Goal: Find specific page/section: Find specific page/section

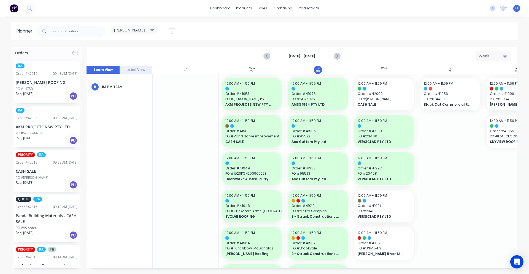
scroll to position [0, 0]
click at [66, 31] on input "text" at bounding box center [78, 31] width 55 height 11
click at [82, 31] on input "text" at bounding box center [78, 31] width 55 height 11
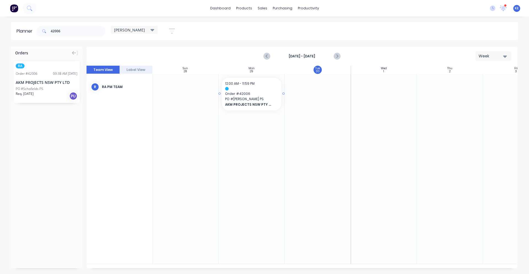
scroll to position [0, 0]
drag, startPoint x: 47, startPoint y: 79, endPoint x: 336, endPoint y: 94, distance: 289.1
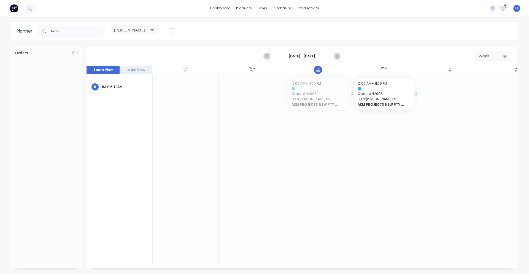
drag, startPoint x: 326, startPoint y: 98, endPoint x: 400, endPoint y: 95, distance: 74.7
drag, startPoint x: 70, startPoint y: 33, endPoint x: 46, endPoint y: 37, distance: 24.6
click at [46, 37] on div "42006" at bounding box center [70, 31] width 69 height 17
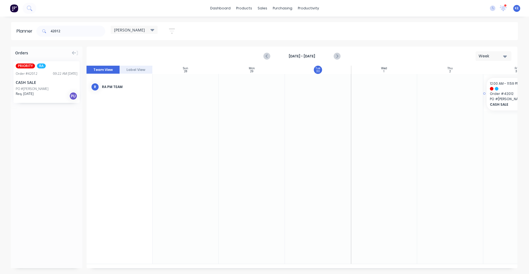
drag, startPoint x: 47, startPoint y: 79, endPoint x: 488, endPoint y: 73, distance: 441.6
drag, startPoint x: 87, startPoint y: 34, endPoint x: 3, endPoint y: 39, distance: 84.1
click at [3, 39] on div "Planner 42012 [PERSON_NAME] Save new view None edit [PERSON_NAME] (Default) edi…" at bounding box center [264, 31] width 529 height 18
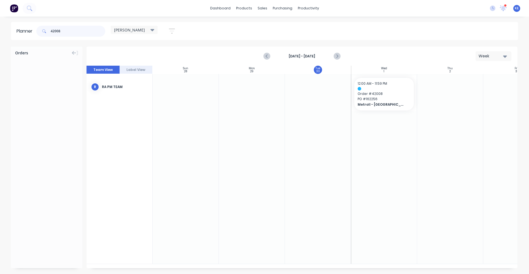
click at [68, 29] on input "42008" at bounding box center [78, 31] width 55 height 11
drag, startPoint x: 39, startPoint y: 86, endPoint x: 359, endPoint y: 85, distance: 319.2
click at [77, 36] on input "42010" at bounding box center [78, 31] width 55 height 11
type input "42009"
drag, startPoint x: 48, startPoint y: 87, endPoint x: 379, endPoint y: 93, distance: 331.4
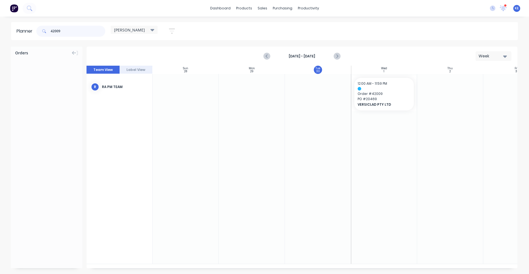
drag, startPoint x: 79, startPoint y: 31, endPoint x: -178, endPoint y: 34, distance: 257.6
click at [0, 34] on html "dashboard products sales purchasing productivity dashboard products Product Cat…" at bounding box center [264, 137] width 529 height 274
